Goal: Use online tool/utility: Utilize a website feature to perform a specific function

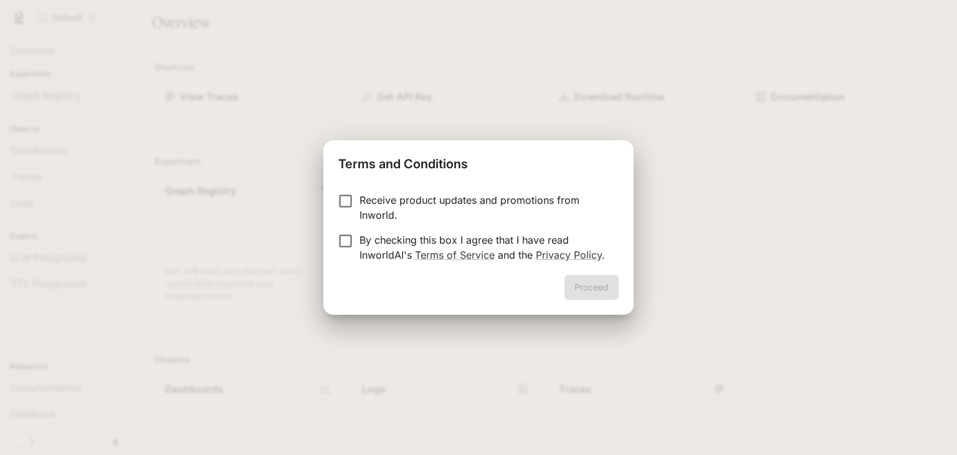
click at [611, 290] on div "Proceed" at bounding box center [478, 295] width 310 height 40
click at [611, 291] on div "Proceed" at bounding box center [478, 295] width 310 height 40
click at [656, 290] on div "Terms and Conditions Receive product updates and promotions from Inworld. By ch…" at bounding box center [478, 227] width 957 height 455
click at [619, 282] on button "Proceed" at bounding box center [592, 287] width 54 height 25
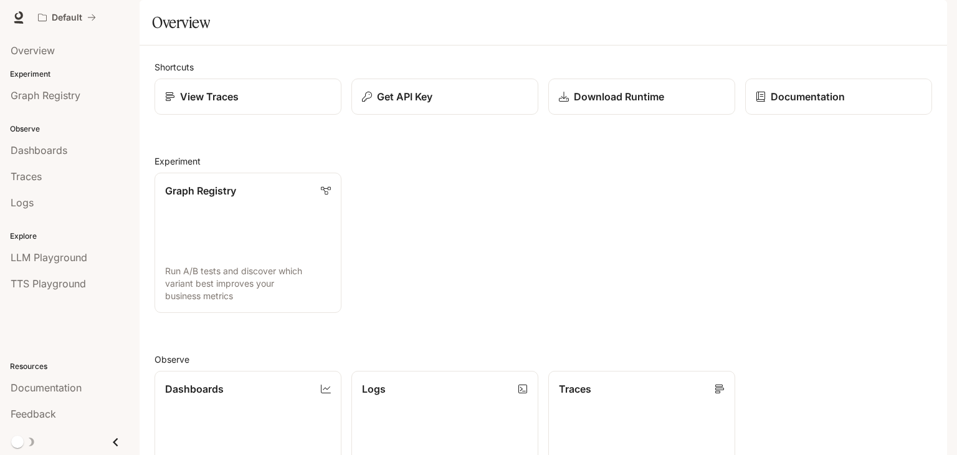
scroll to position [309, 0]
click at [28, 206] on span "Logs" at bounding box center [22, 202] width 23 height 15
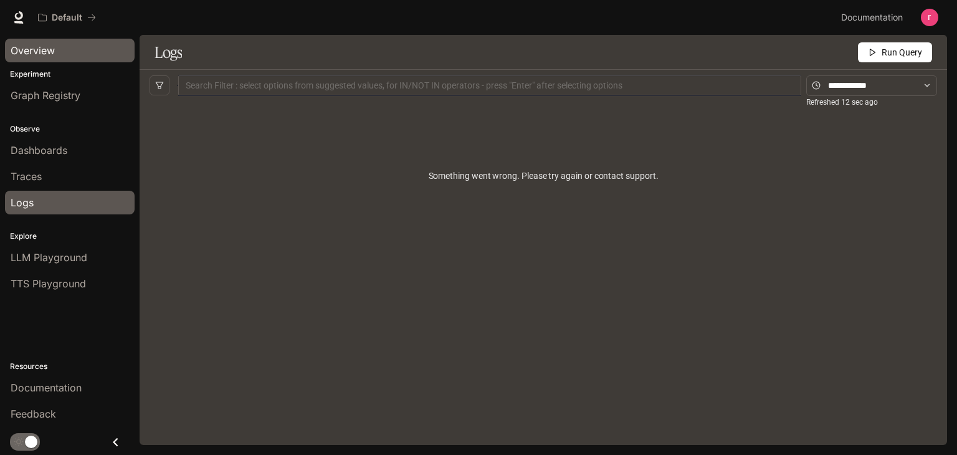
click at [55, 47] on div "Overview" at bounding box center [70, 50] width 118 height 15
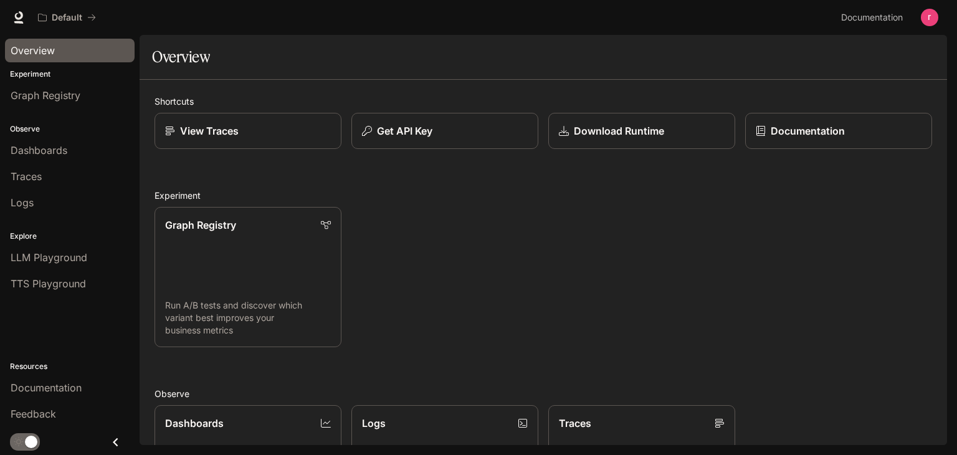
click at [114, 430] on button "Close drawer" at bounding box center [116, 442] width 28 height 26
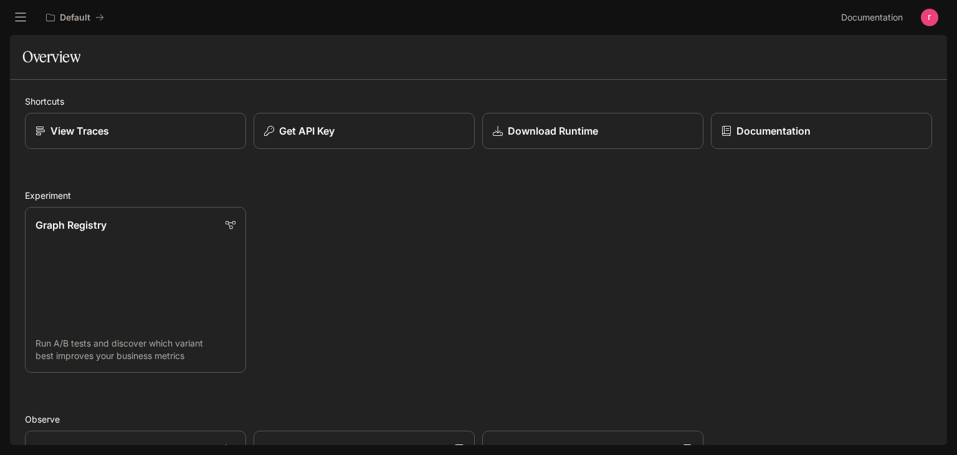
click at [14, 11] on icon "open drawer" at bounding box center [20, 17] width 12 height 12
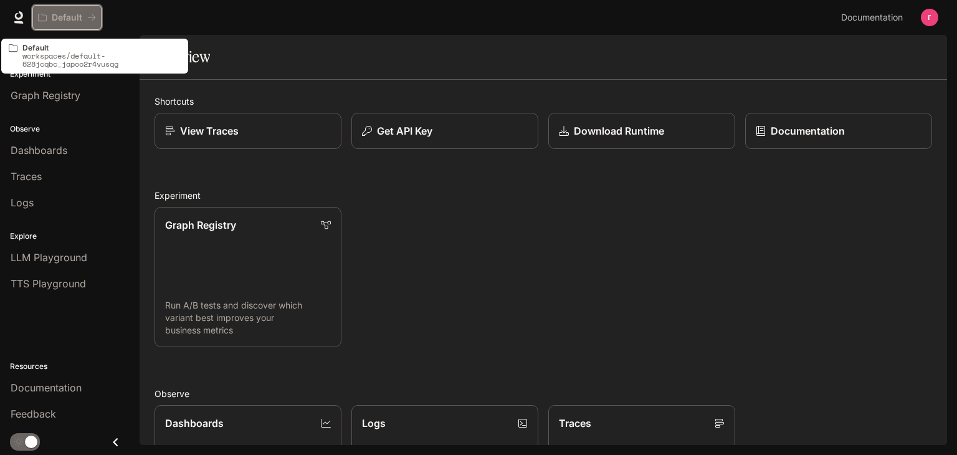
click at [55, 19] on p "Default" at bounding box center [67, 17] width 31 height 11
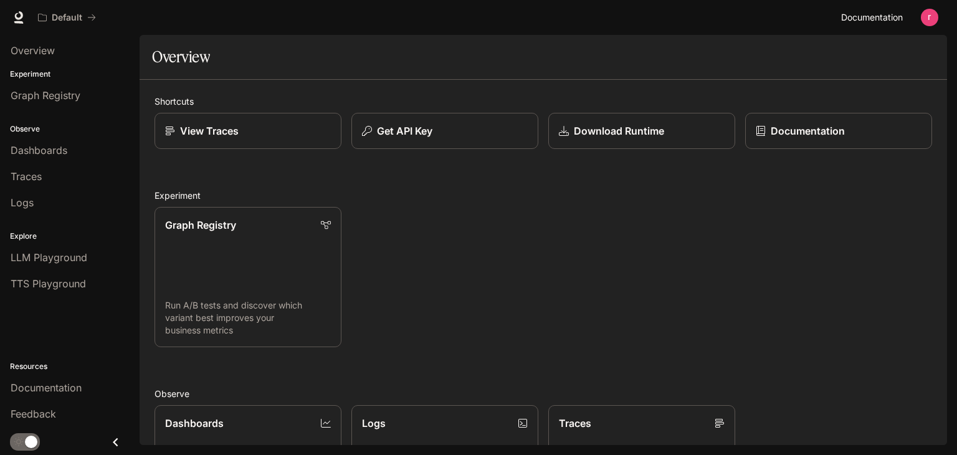
click at [870, 17] on span "Documentation" at bounding box center [872, 18] width 62 height 16
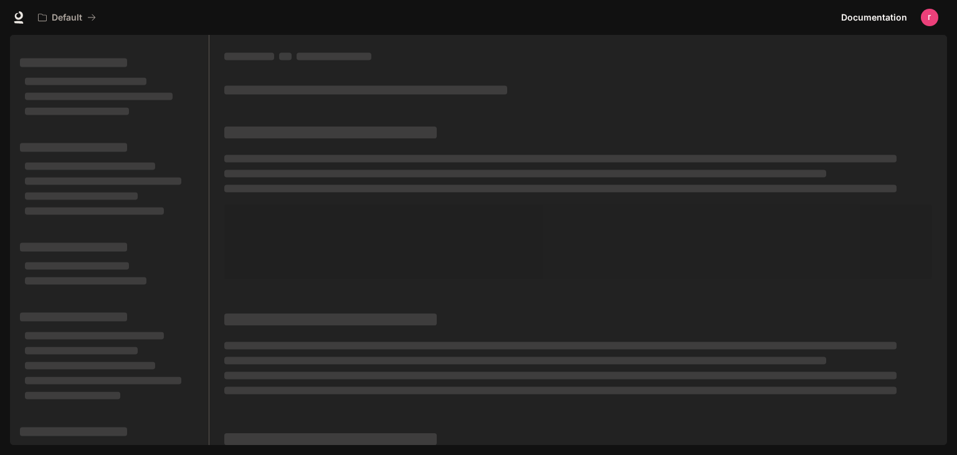
click at [936, 16] on img "button" at bounding box center [929, 17] width 17 height 17
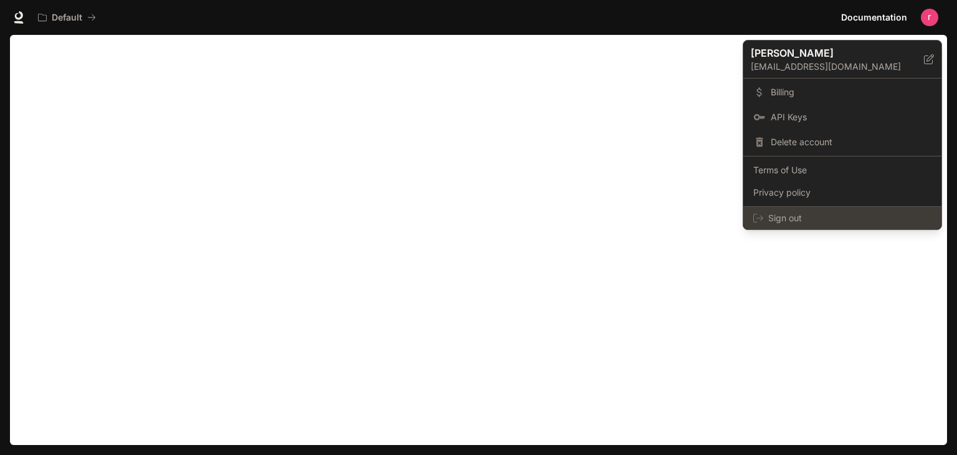
click at [816, 219] on span "Sign out" at bounding box center [849, 218] width 163 height 12
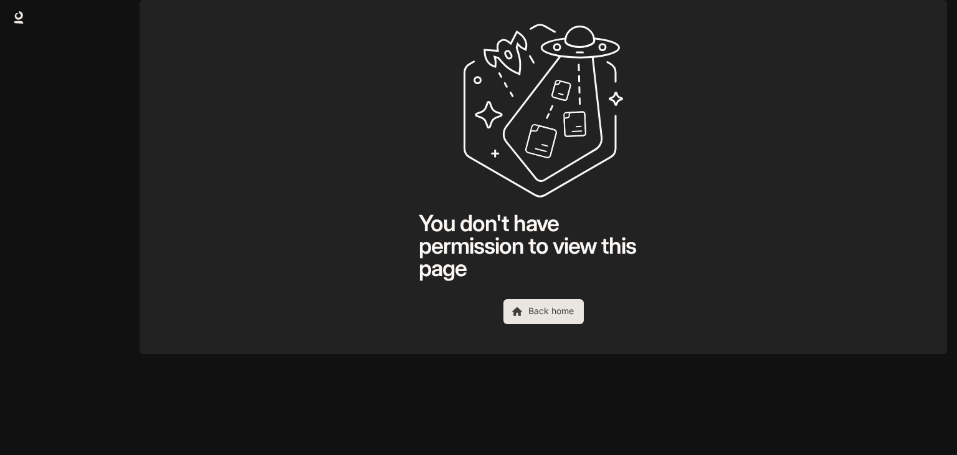
click at [537, 324] on link "Back home" at bounding box center [544, 311] width 80 height 25
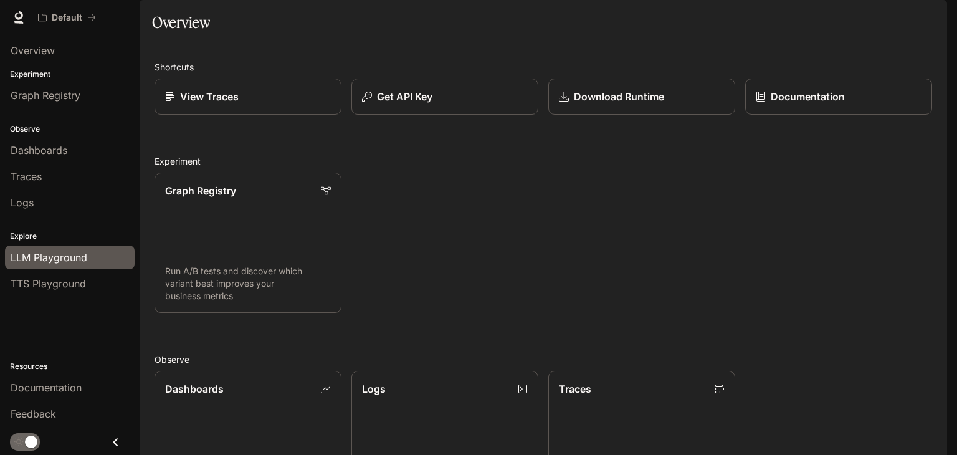
click at [67, 257] on span "LLM Playground" at bounding box center [49, 257] width 77 height 15
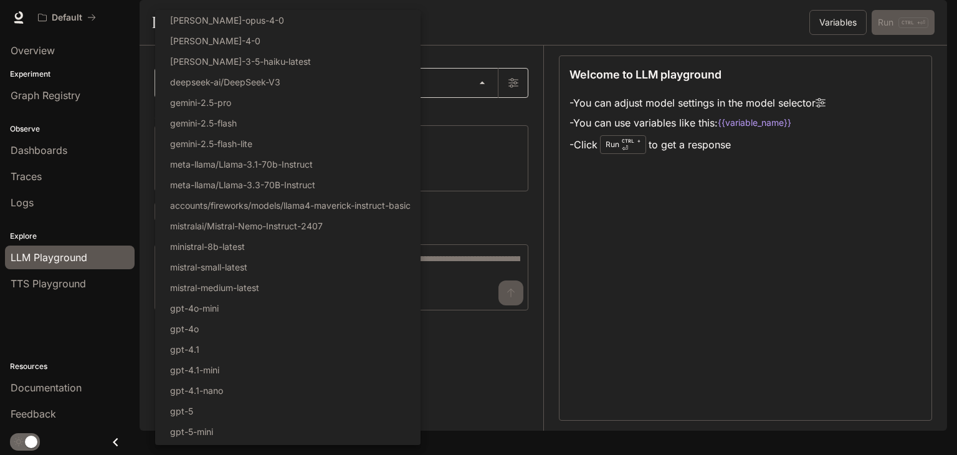
click at [218, 122] on body "Skip to main content Default Documentation Documentation Portal Overview Experi…" at bounding box center [478, 227] width 957 height 455
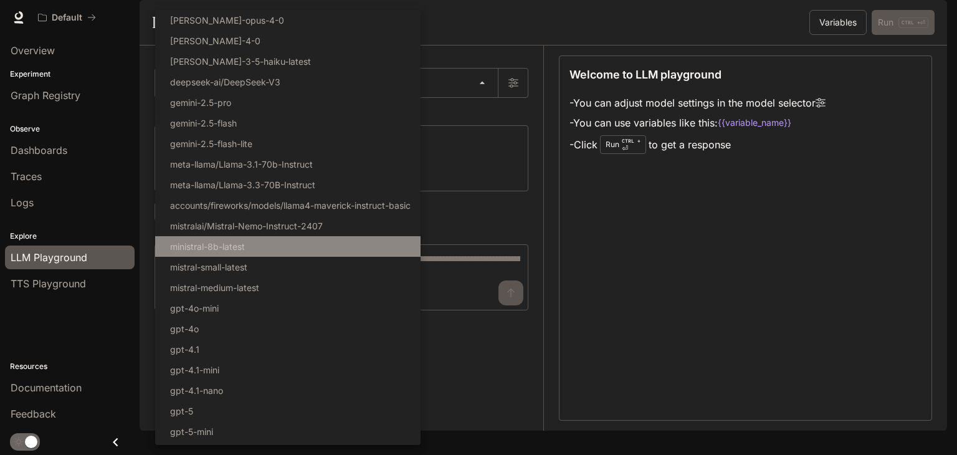
click at [299, 239] on li "ministral-8b-latest" at bounding box center [287, 246] width 265 height 21
type input "**********"
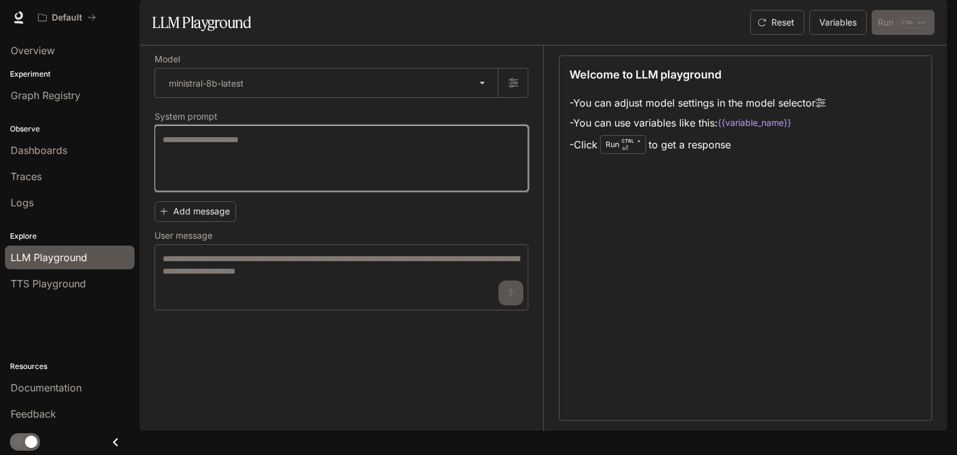
click at [219, 183] on textarea at bounding box center [342, 158] width 358 height 50
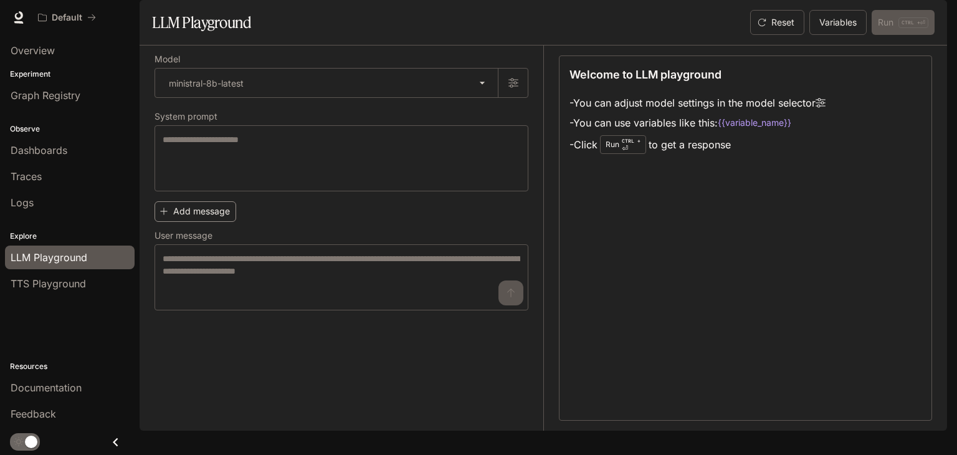
click at [229, 222] on button "Add message" at bounding box center [196, 211] width 82 height 21
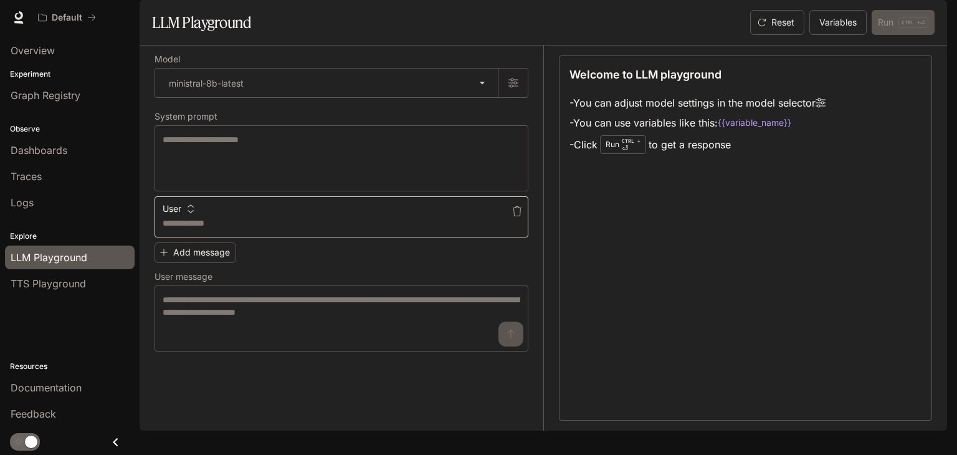
drag, startPoint x: 227, startPoint y: 259, endPoint x: 341, endPoint y: 253, distance: 113.6
click at [302, 229] on textarea at bounding box center [342, 223] width 358 height 12
click at [517, 216] on icon "button" at bounding box center [517, 211] width 10 height 10
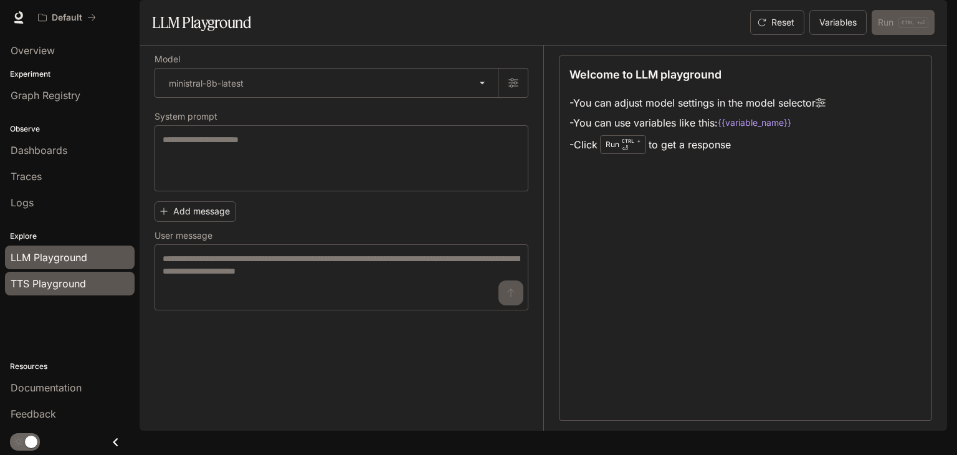
click at [42, 286] on span "TTS Playground" at bounding box center [48, 283] width 75 height 15
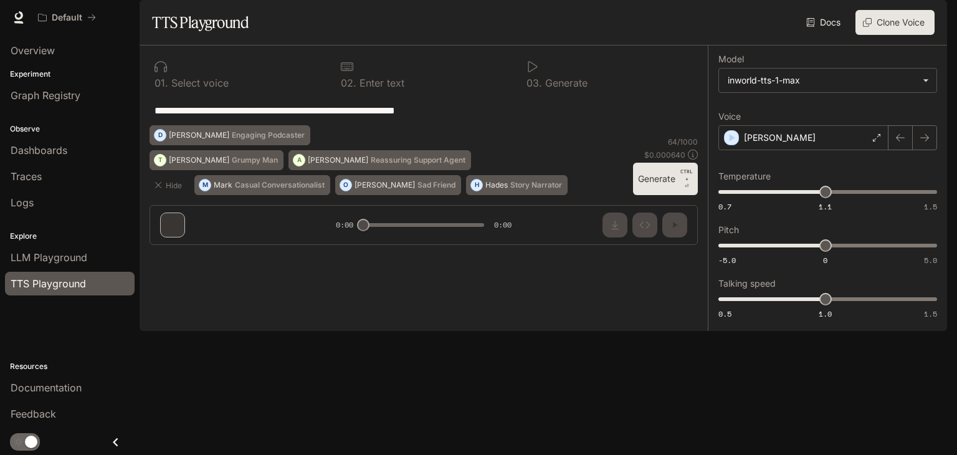
click at [207, 88] on p "Select voice" at bounding box center [198, 83] width 60 height 10
click at [176, 88] on p "Select voice" at bounding box center [198, 83] width 60 height 10
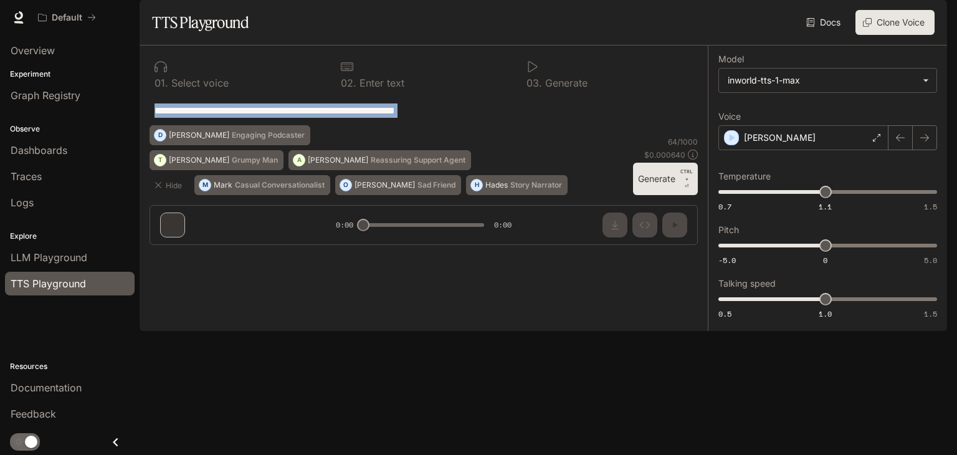
drag, startPoint x: 274, startPoint y: 161, endPoint x: 511, endPoint y: 140, distance: 238.3
click at [511, 125] on div "**********" at bounding box center [424, 110] width 548 height 30
click at [172, 195] on button "Hide" at bounding box center [170, 185] width 40 height 20
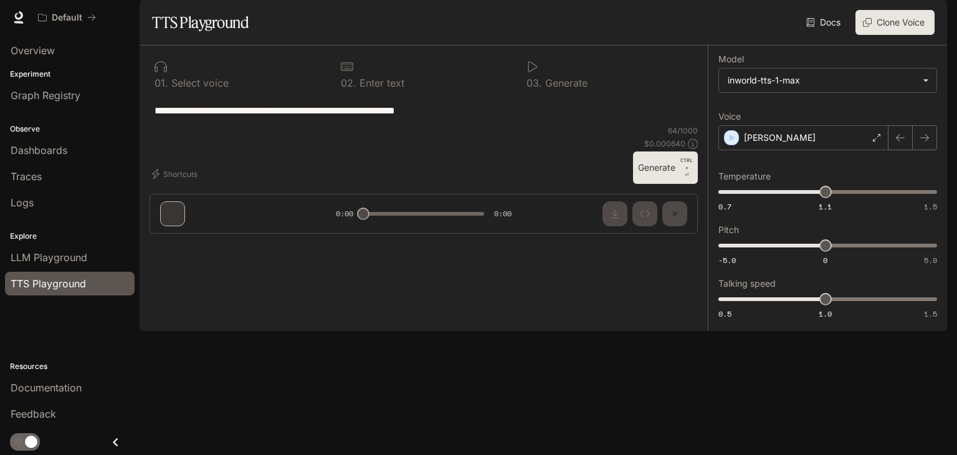
click at [354, 244] on div "**********" at bounding box center [424, 144] width 568 height 198
click at [360, 244] on div "**********" at bounding box center [424, 144] width 568 height 198
drag, startPoint x: 366, startPoint y: 404, endPoint x: 500, endPoint y: 9, distance: 416.4
click at [496, 204] on div "**********" at bounding box center [424, 129] width 548 height 148
click at [673, 184] on button "Generate CTRL + ⏎" at bounding box center [665, 167] width 65 height 32
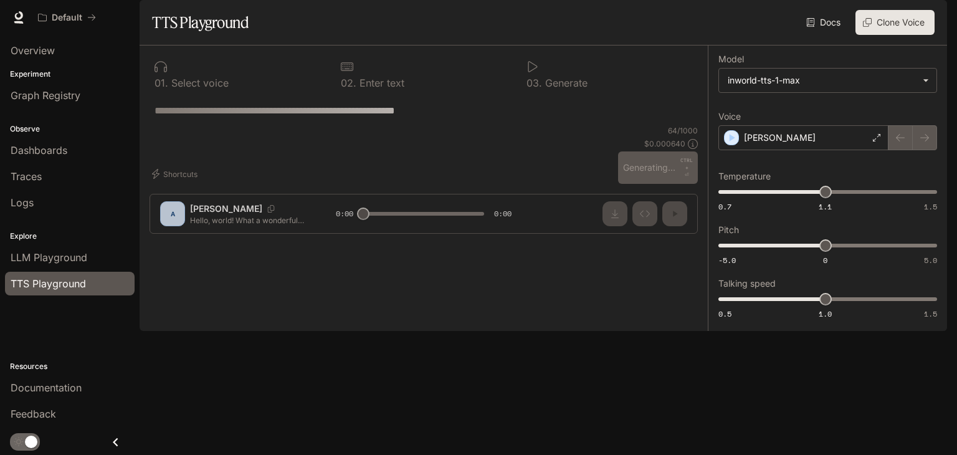
click at [314, 118] on textarea "**********" at bounding box center [424, 110] width 538 height 14
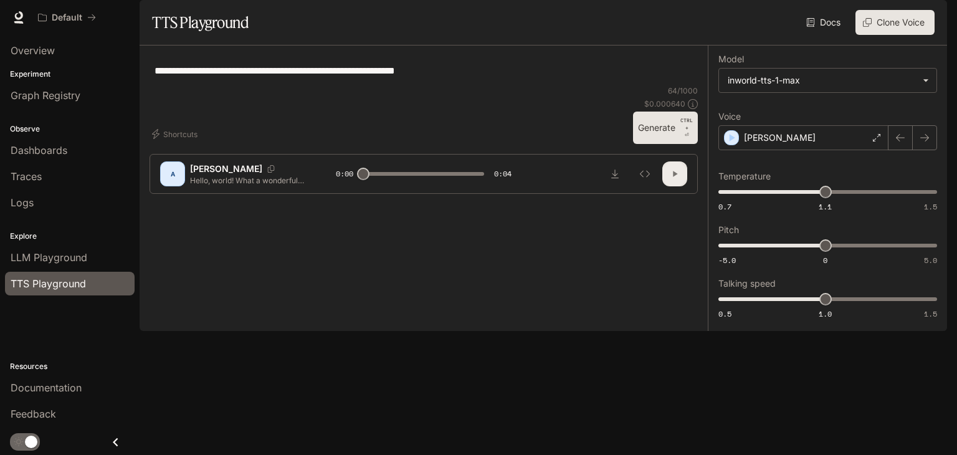
click at [672, 179] on icon "button" at bounding box center [675, 174] width 10 height 10
click at [669, 144] on button "Generate CTRL + ⏎" at bounding box center [665, 128] width 65 height 32
type input "*"
click at [843, 117] on body "**********" at bounding box center [478, 227] width 957 height 455
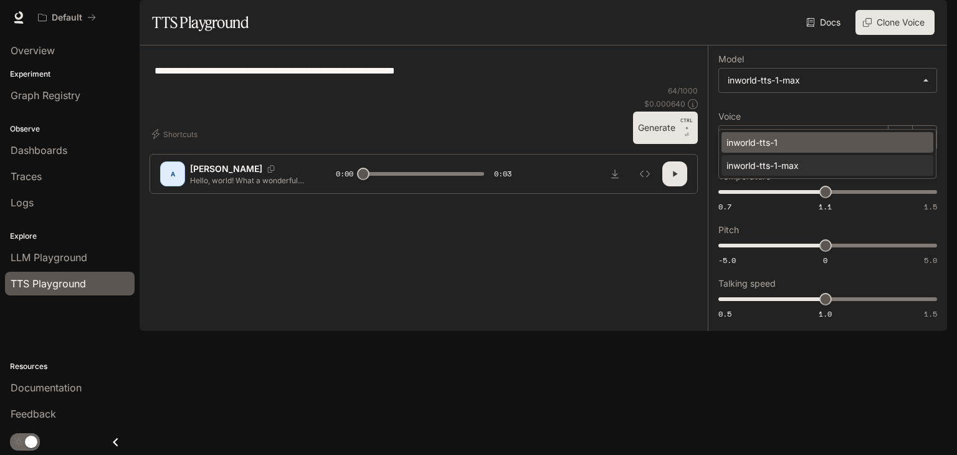
click at [831, 146] on div "inworld-tts-1" at bounding box center [825, 142] width 197 height 13
type input "**********"
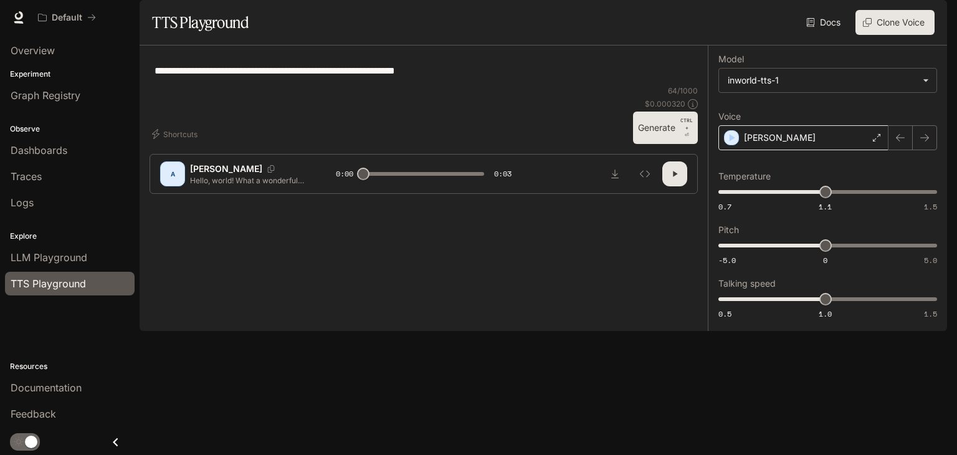
click at [850, 150] on div "Alex" at bounding box center [804, 137] width 170 height 25
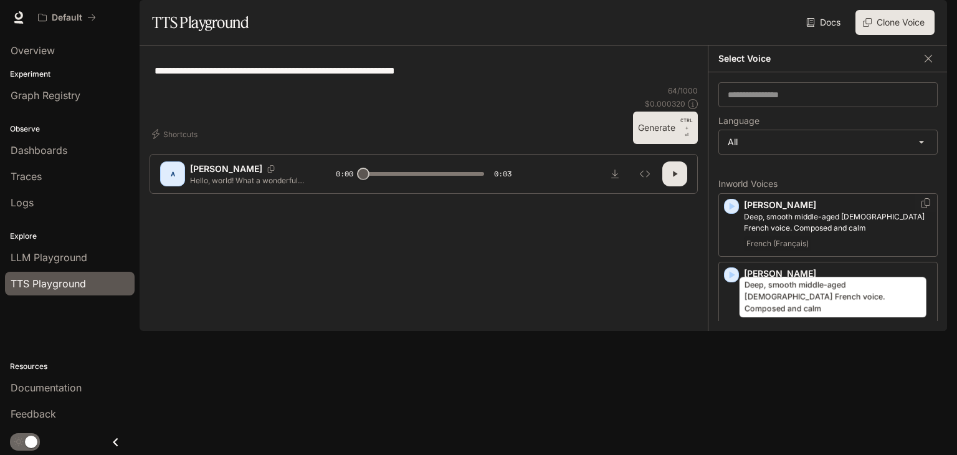
click at [868, 234] on p "Deep, smooth middle-aged male French voice. Composed and calm" at bounding box center [838, 222] width 188 height 22
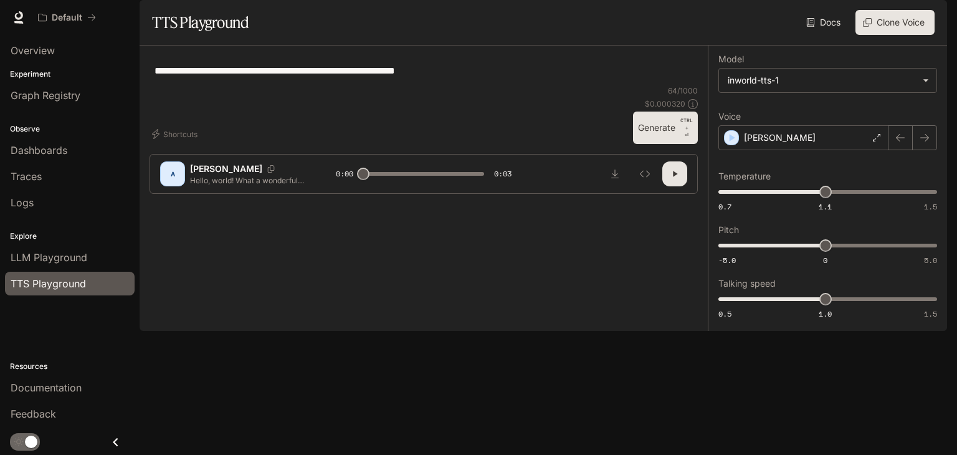
drag, startPoint x: 687, startPoint y: 404, endPoint x: 682, endPoint y: 409, distance: 7.1
click at [687, 194] on div "A Alex Hello, world! What a wonderful day to be a text-to-speech model! 0:00 0:…" at bounding box center [424, 174] width 548 height 40
click at [682, 186] on button "button" at bounding box center [674, 173] width 25 height 25
click at [873, 150] on div "Alain" at bounding box center [804, 137] width 170 height 25
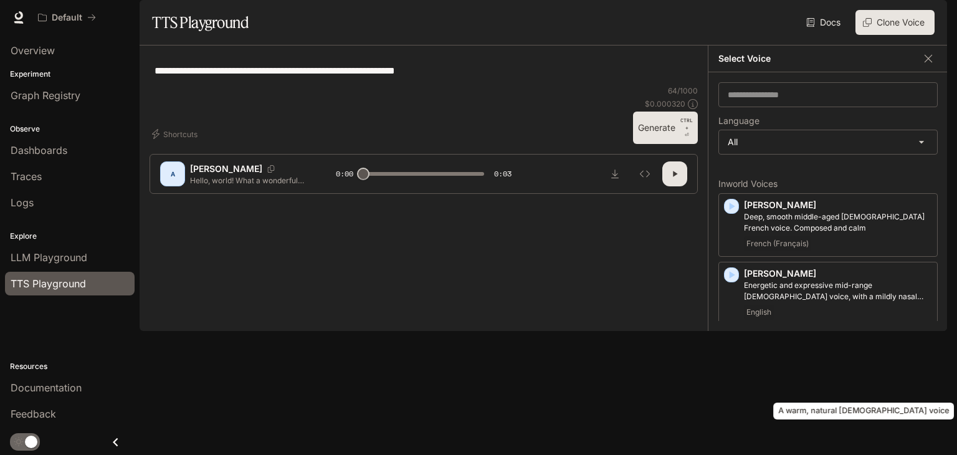
click at [798, 360] on p "A warm, natural female voice" at bounding box center [838, 353] width 188 height 11
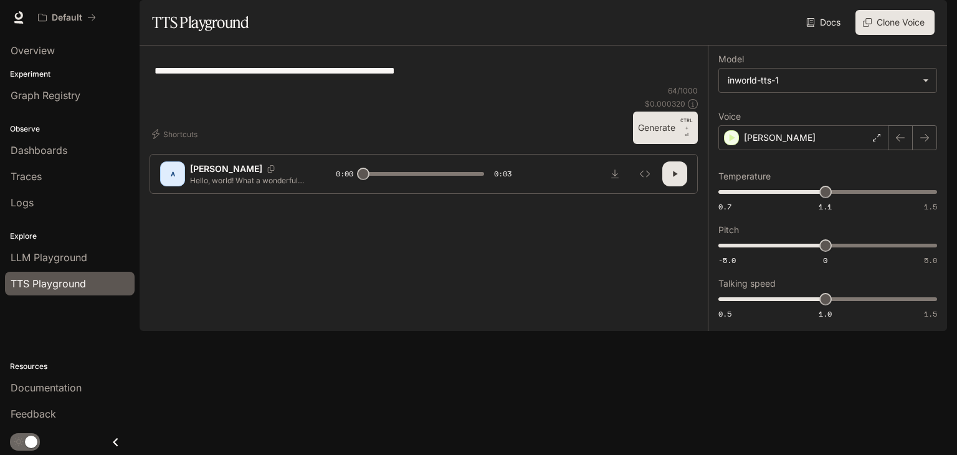
click at [665, 186] on button "button" at bounding box center [674, 173] width 25 height 25
type input "*"
click at [893, 35] on button "Clone Voice" at bounding box center [895, 22] width 79 height 25
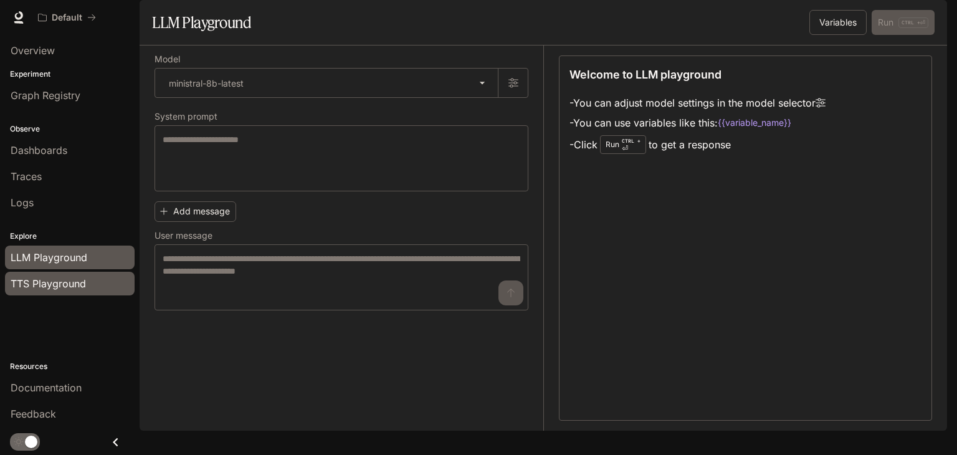
click at [40, 279] on span "TTS Playground" at bounding box center [48, 283] width 75 height 15
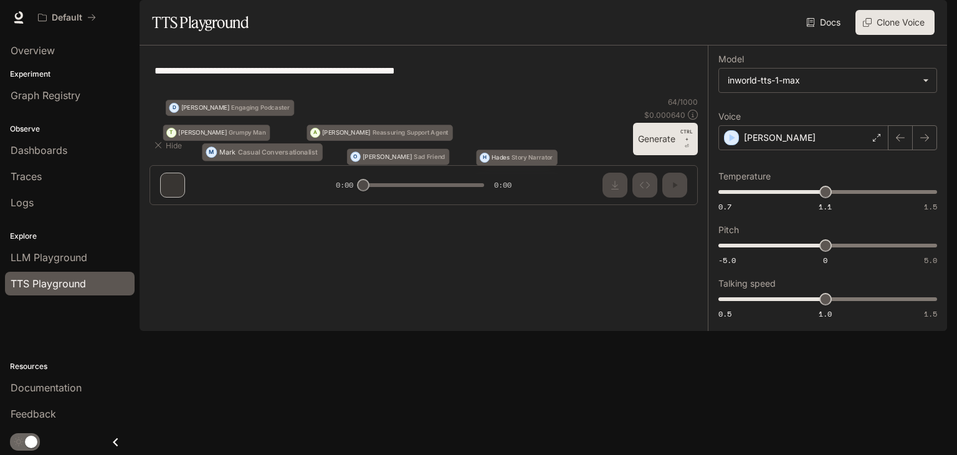
type input "**********"
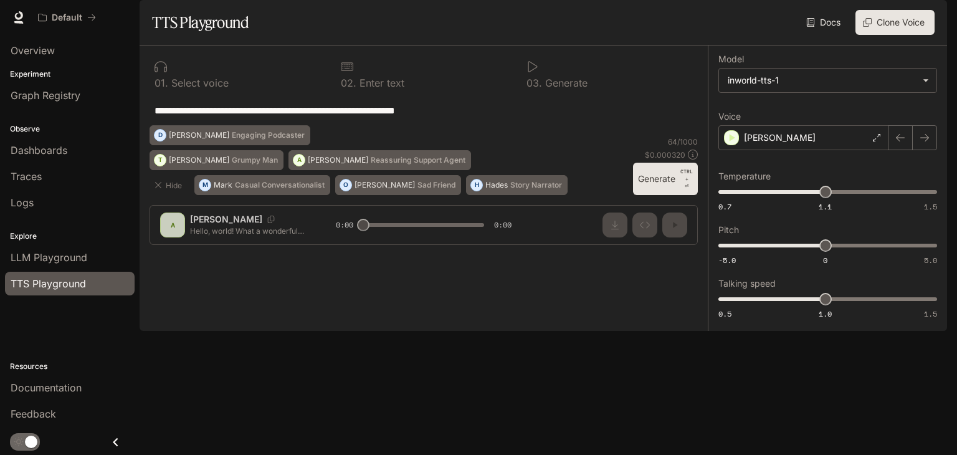
click at [553, 88] on p "Generate" at bounding box center [564, 83] width 45 height 10
click at [380, 73] on div at bounding box center [424, 66] width 166 height 12
drag, startPoint x: 378, startPoint y: 117, endPoint x: 429, endPoint y: 125, distance: 51.7
click at [416, 93] on div "0 2 . Enter text" at bounding box center [424, 73] width 176 height 37
click at [874, 331] on div "**********" at bounding box center [827, 187] width 239 height 285
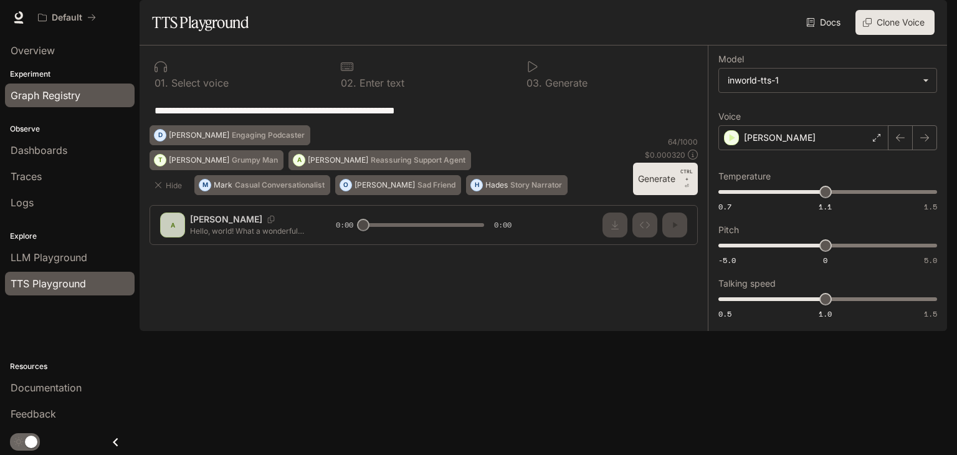
click at [45, 100] on span "Graph Registry" at bounding box center [46, 95] width 70 height 15
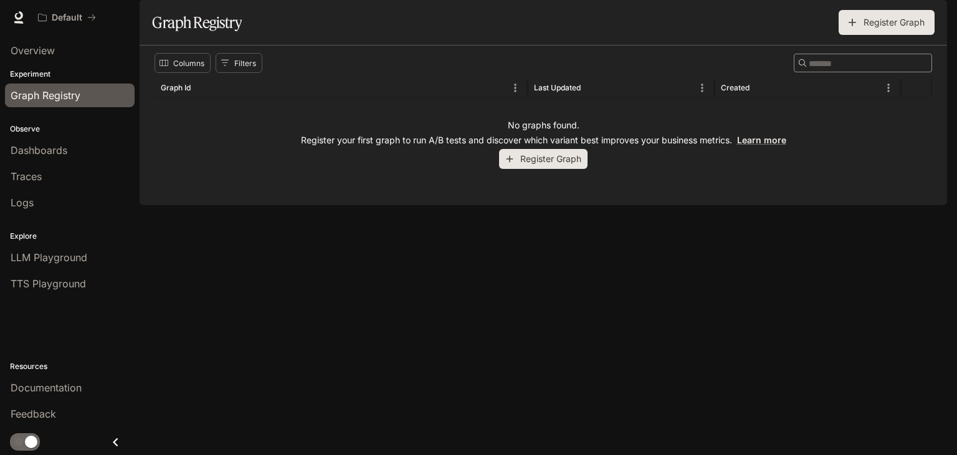
click at [930, 16] on img "button" at bounding box center [929, 17] width 17 height 17
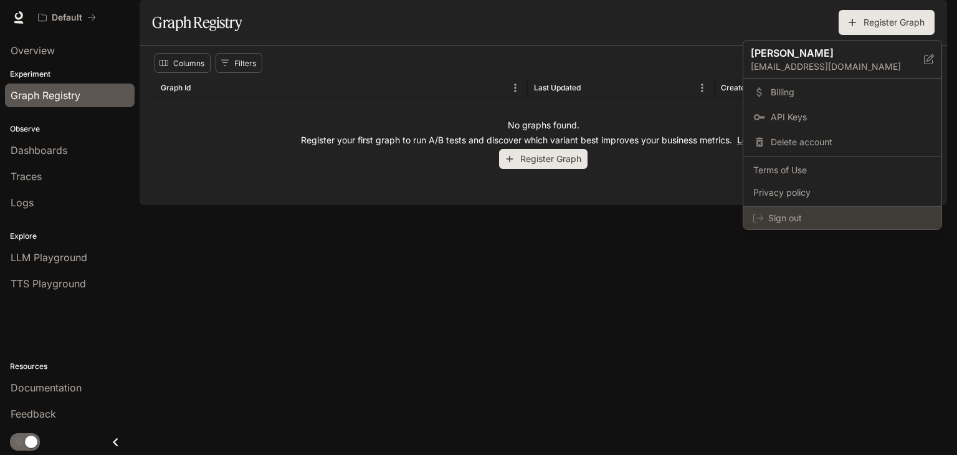
click at [778, 218] on span "Sign out" at bounding box center [849, 218] width 163 height 12
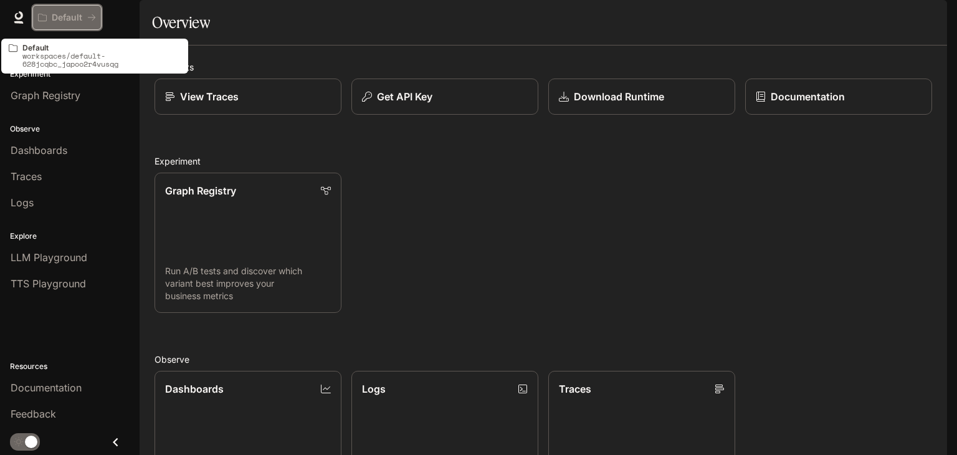
click at [67, 16] on p "Default" at bounding box center [67, 17] width 31 height 11
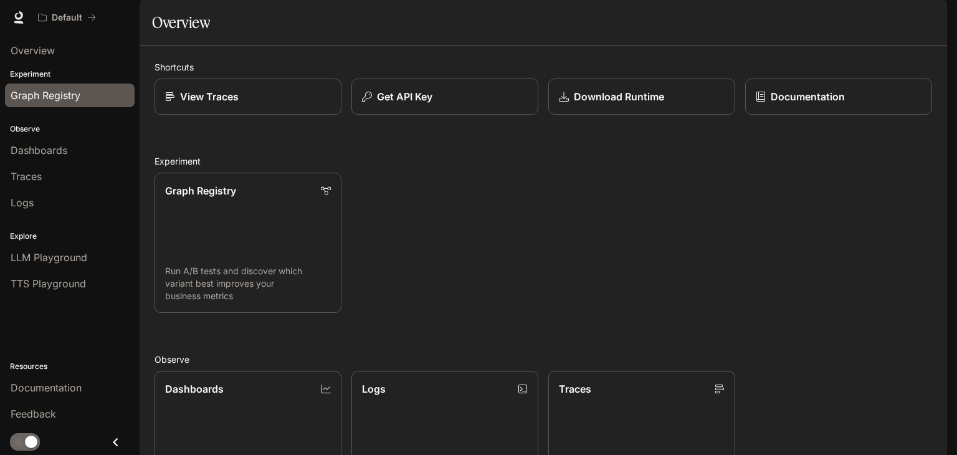
click at [72, 95] on span "Graph Registry" at bounding box center [46, 95] width 70 height 15
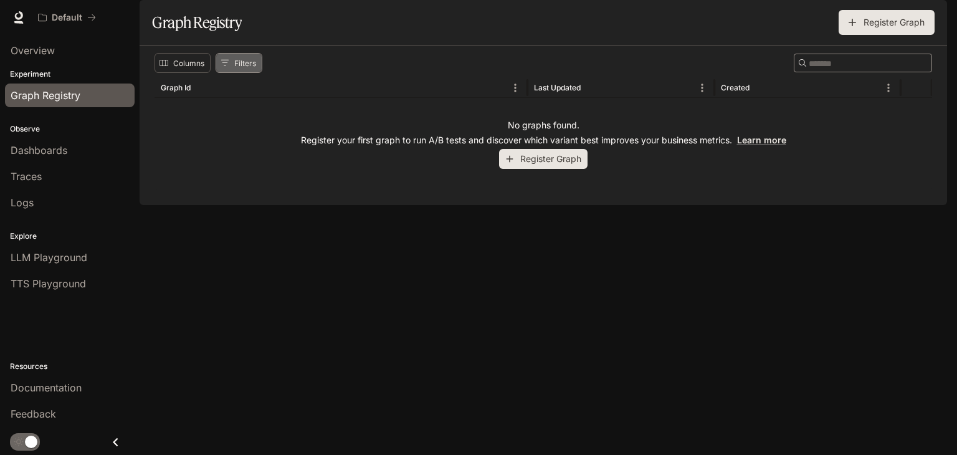
click at [226, 67] on icon "Show filters" at bounding box center [225, 63] width 9 height 9
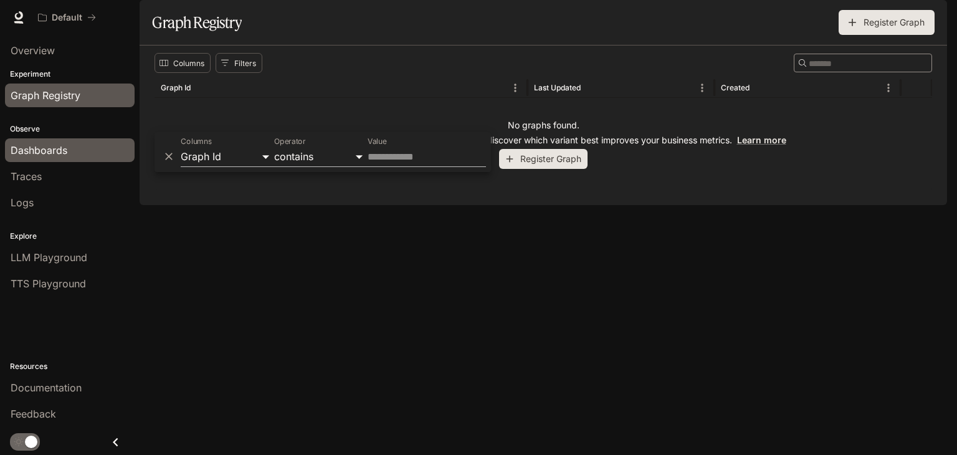
click at [79, 139] on link "Dashboards" at bounding box center [70, 150] width 130 height 24
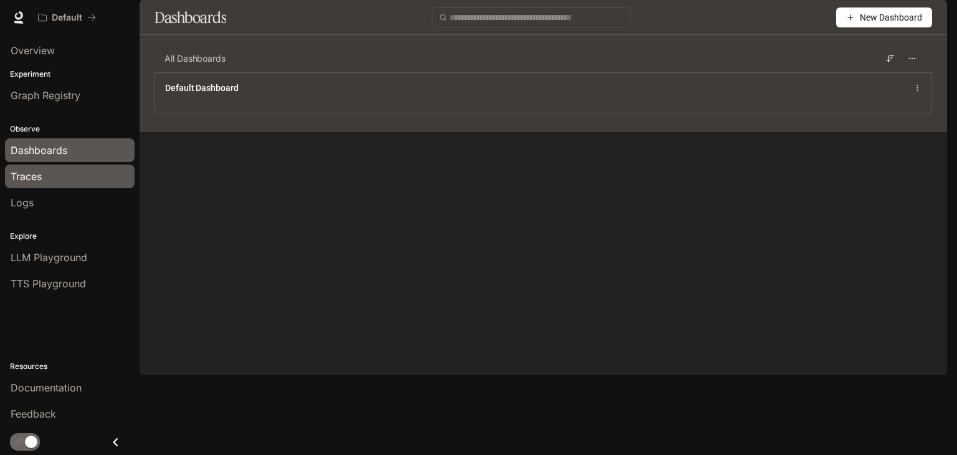
click at [19, 170] on span "Traces" at bounding box center [26, 176] width 31 height 15
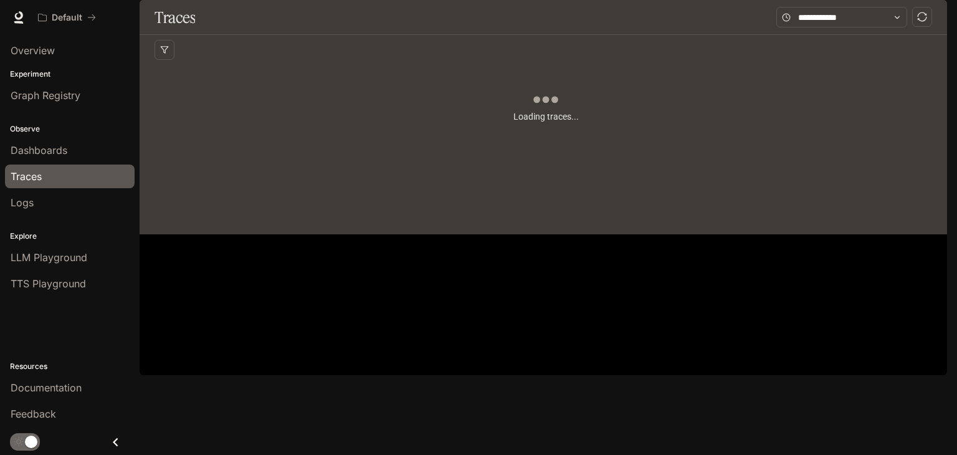
click at [28, 201] on span "Logs" at bounding box center [22, 202] width 23 height 15
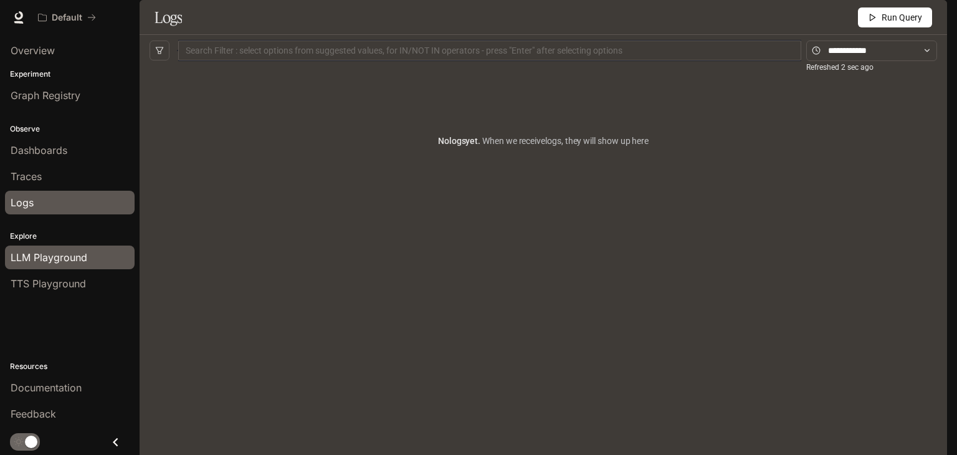
click at [42, 265] on link "LLM Playground" at bounding box center [70, 258] width 130 height 24
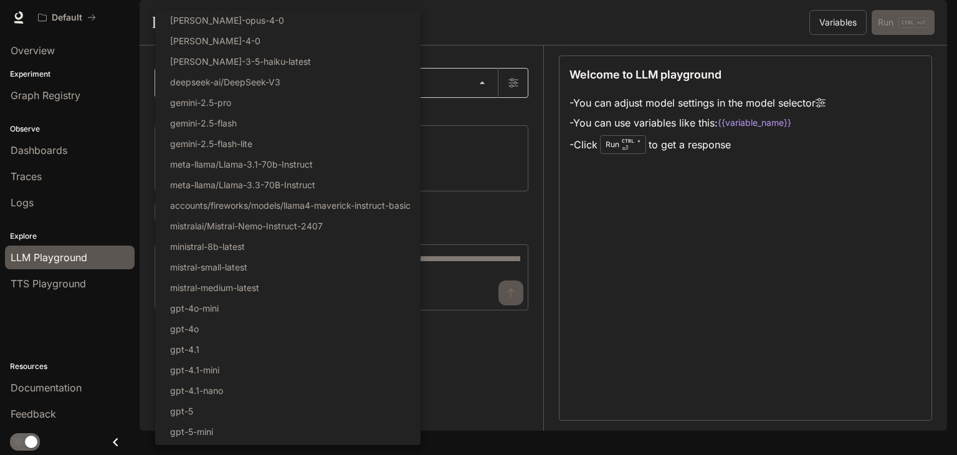
click at [429, 123] on body "Skip to main content Default Documentation Documentation Portal Overview Experi…" at bounding box center [478, 227] width 957 height 455
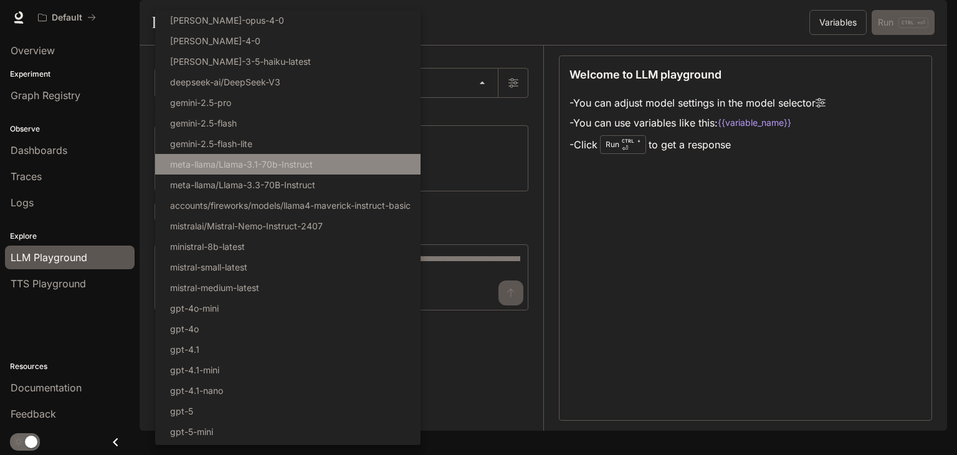
click at [290, 159] on p "meta-llama/Llama-3.1-70b-Instruct" at bounding box center [241, 164] width 143 height 13
type input "**********"
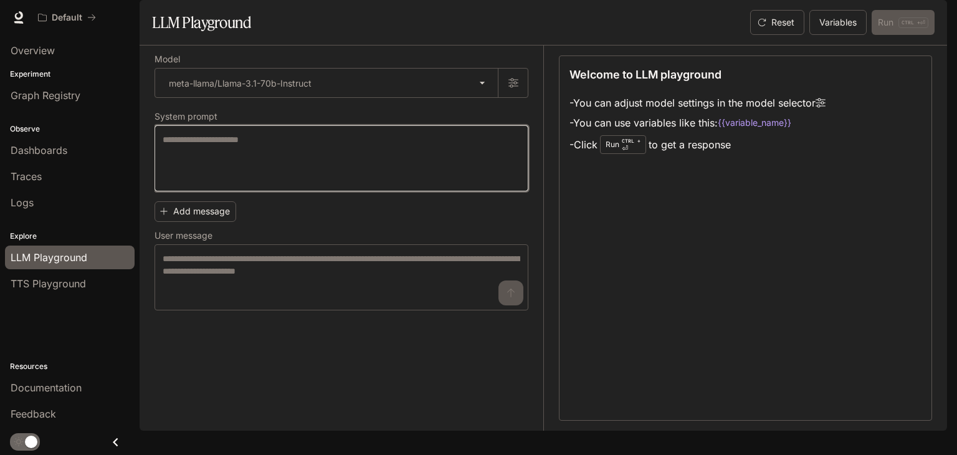
click at [315, 183] on textarea at bounding box center [342, 158] width 358 height 50
type textarea "**********"
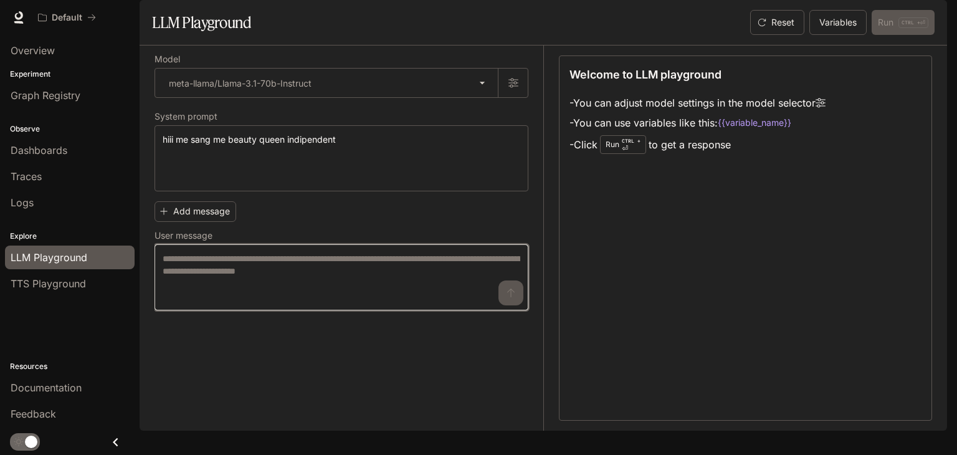
click at [294, 302] on textarea at bounding box center [342, 277] width 358 height 50
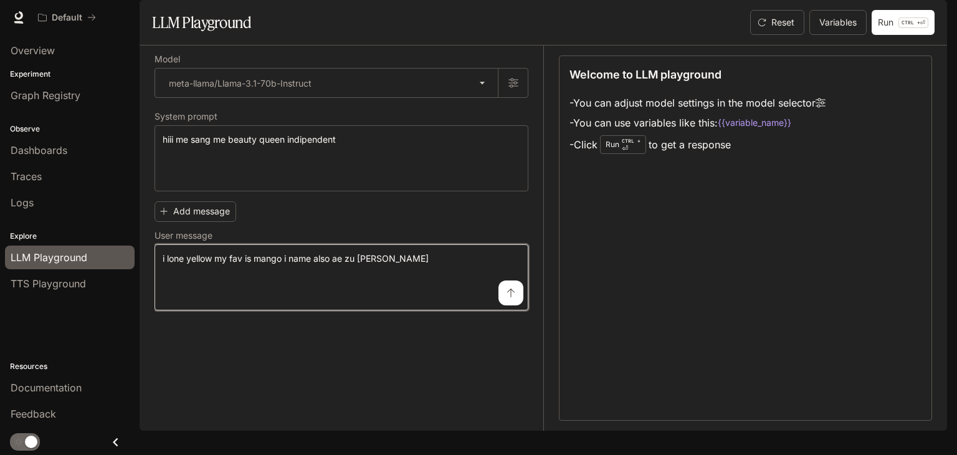
type textarea "**********"
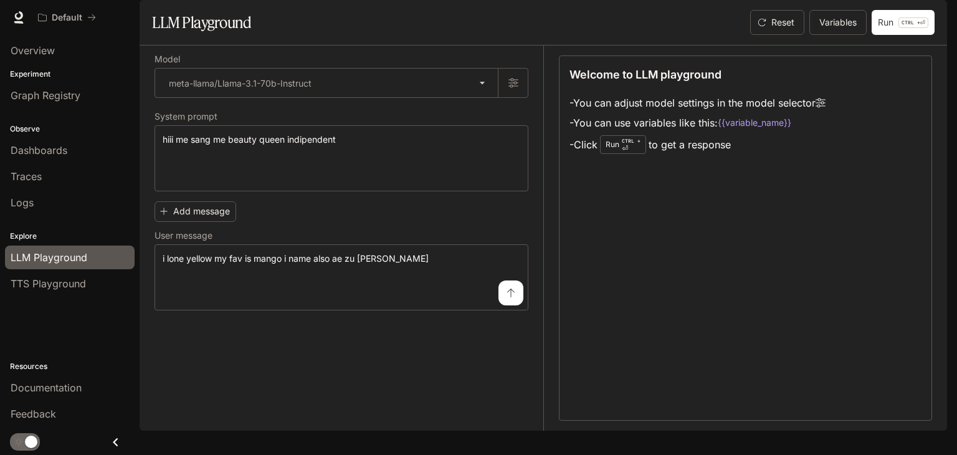
click at [520, 305] on button "submit" at bounding box center [511, 292] width 25 height 25
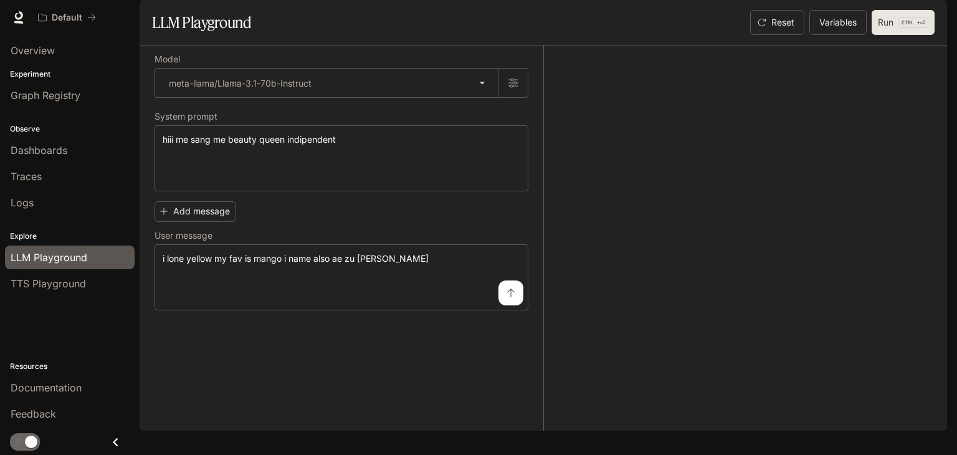
click at [887, 35] on button "Run CTRL + ⏎" at bounding box center [903, 22] width 63 height 25
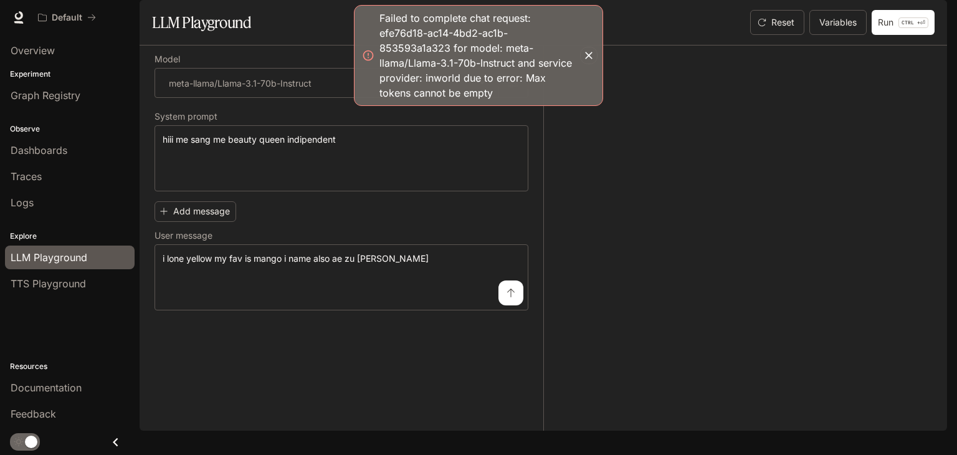
click at [406, 97] on div "Failed to complete chat request: efe76d18-ac14-4bd2-ac1b-853593a1a323 for model…" at bounding box center [479, 56] width 198 height 90
click at [599, 50] on div "Failed to complete chat request: efe76d18-ac14-4bd2-ac1b-853593a1a323 for model…" at bounding box center [478, 55] width 249 height 101
click at [585, 57] on icon "button" at bounding box center [589, 55] width 12 height 12
click at [588, 53] on icon "button" at bounding box center [588, 55] width 7 height 7
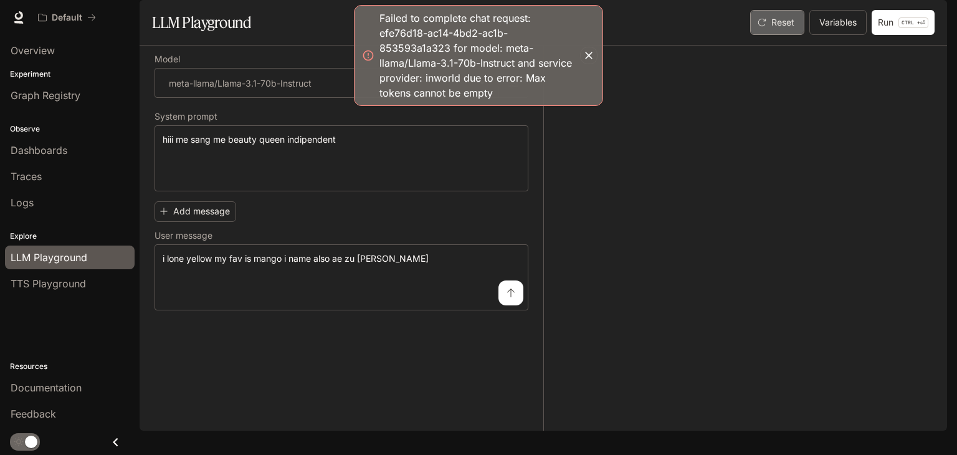
click at [788, 35] on button "Reset" at bounding box center [777, 22] width 54 height 25
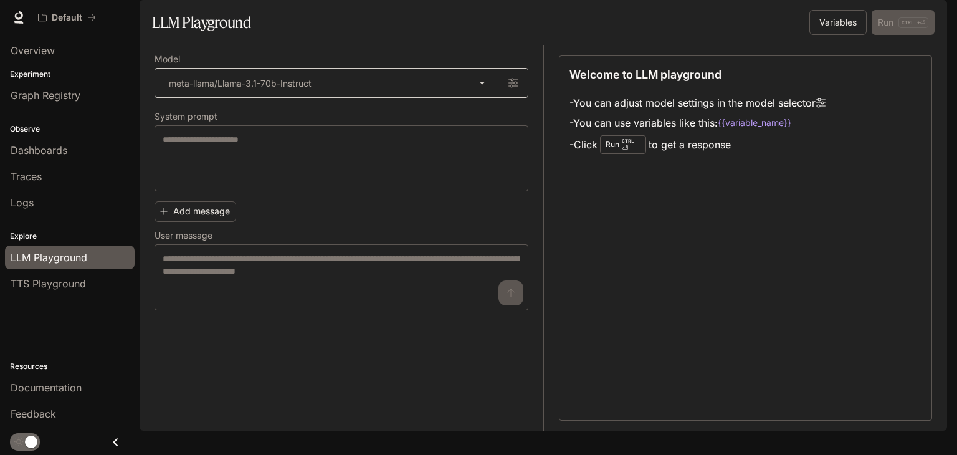
click at [355, 115] on body "**********" at bounding box center [478, 227] width 957 height 455
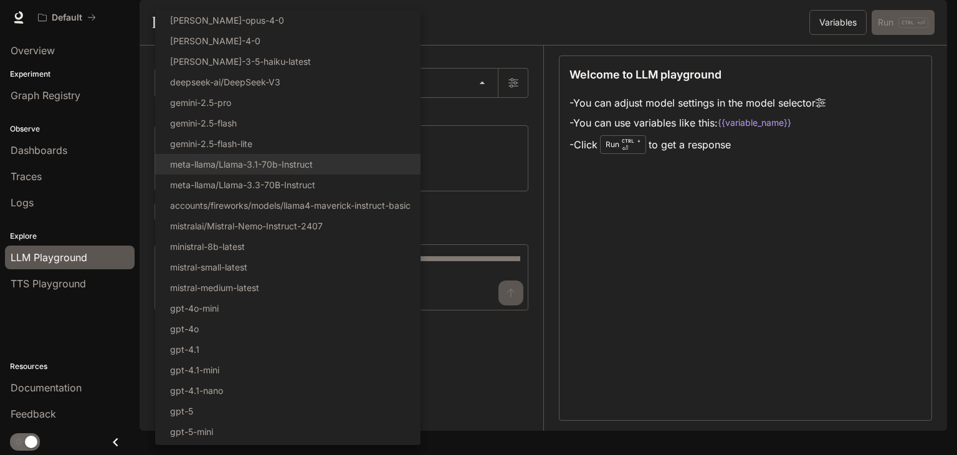
click at [608, 318] on div at bounding box center [478, 227] width 957 height 455
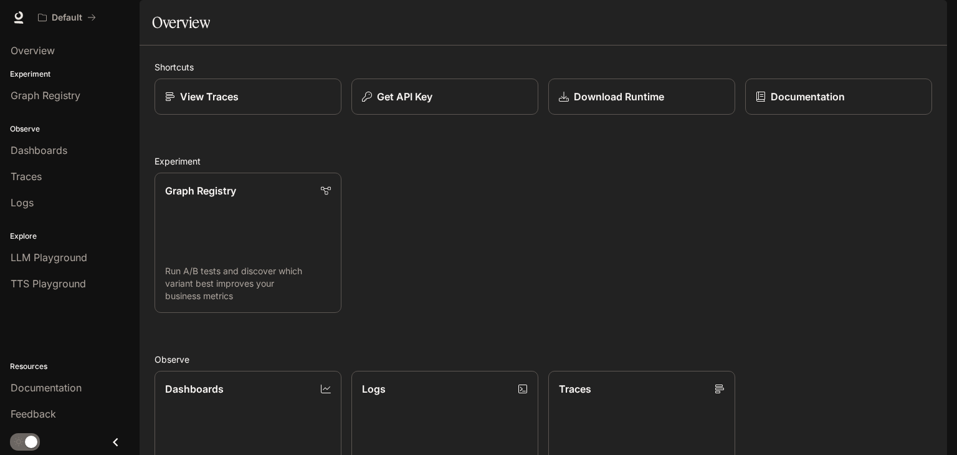
scroll to position [309, 0]
click at [925, 17] on img "button" at bounding box center [929, 17] width 17 height 17
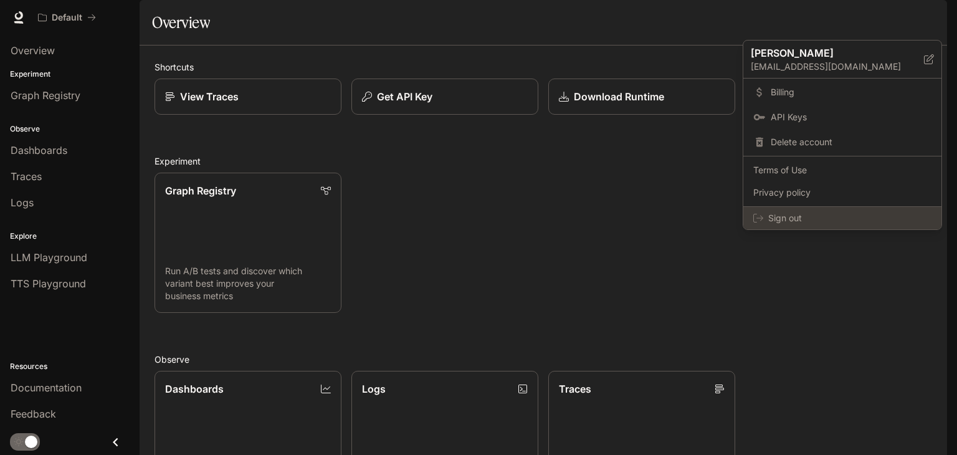
click at [829, 214] on span "Sign out" at bounding box center [849, 218] width 163 height 12
